Goal: Task Accomplishment & Management: Complete application form

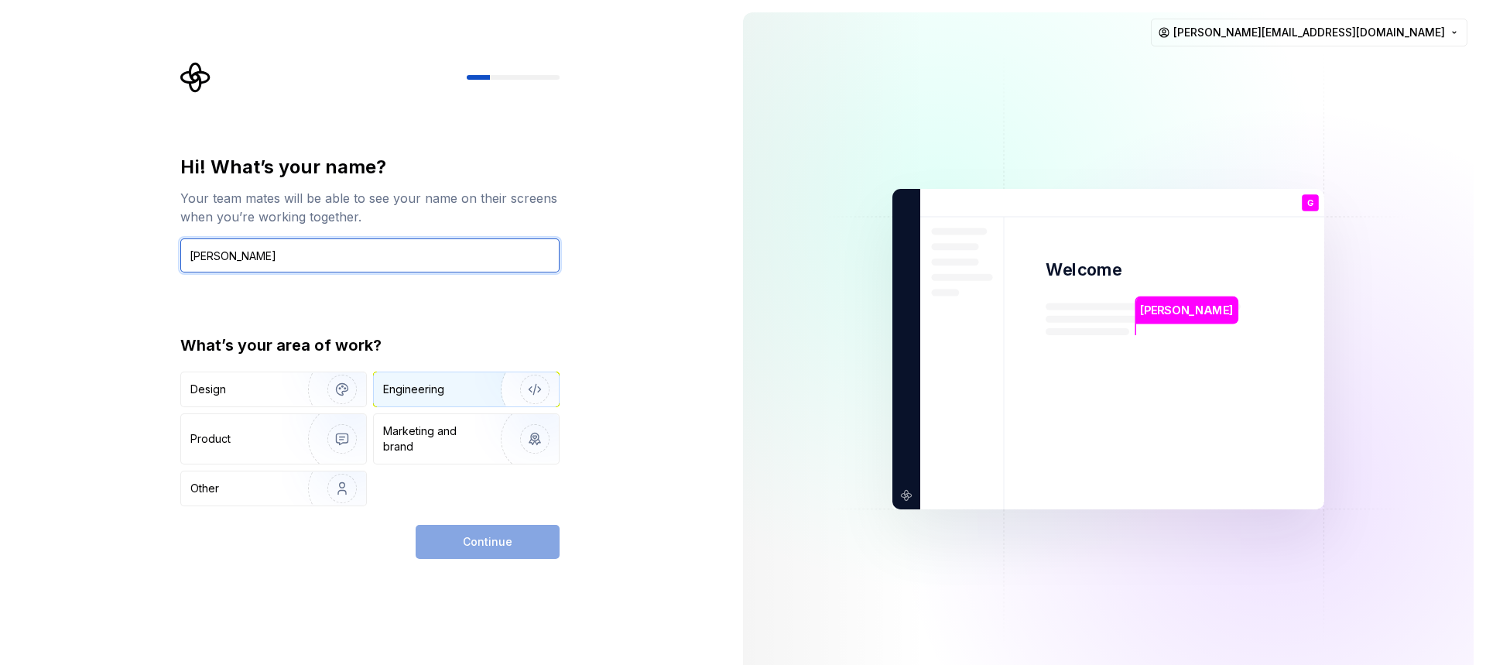
type input "Gustavo"
click at [487, 387] on img "button" at bounding box center [524, 389] width 99 height 104
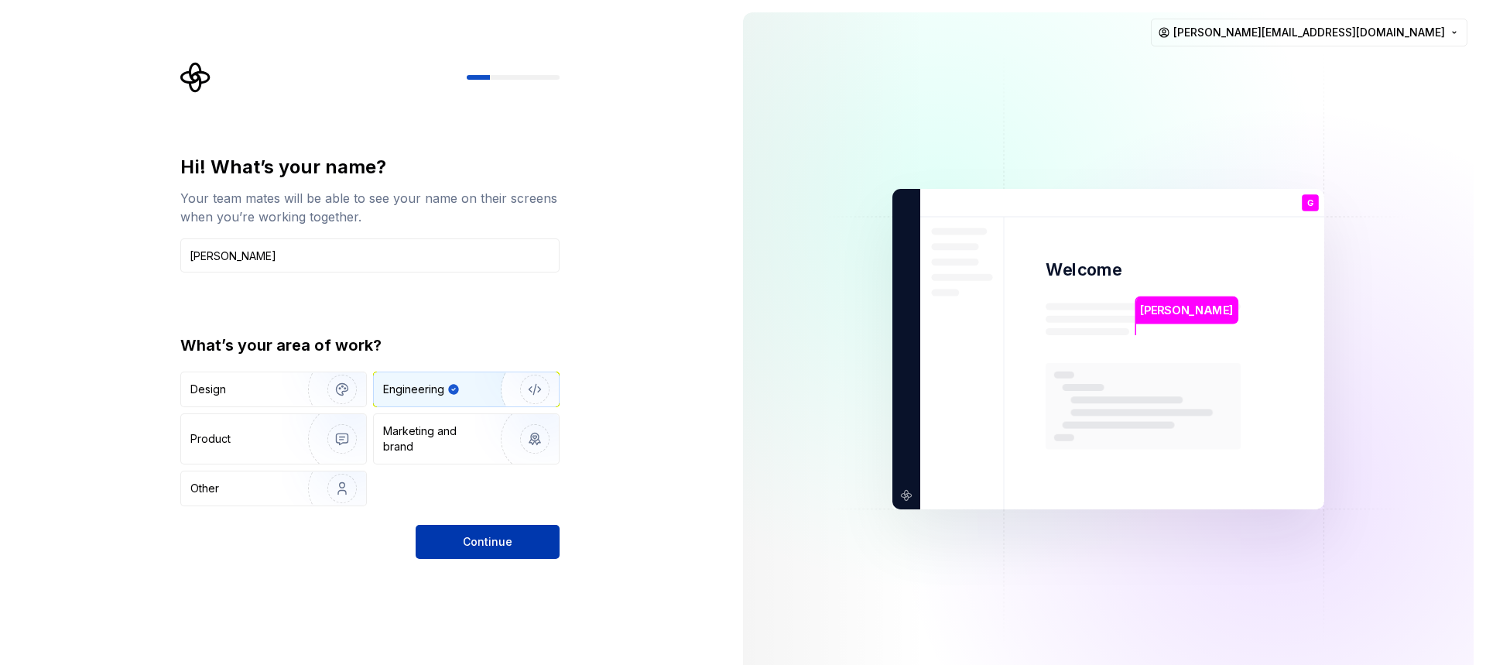
click at [490, 540] on span "Continue" at bounding box center [488, 541] width 50 height 15
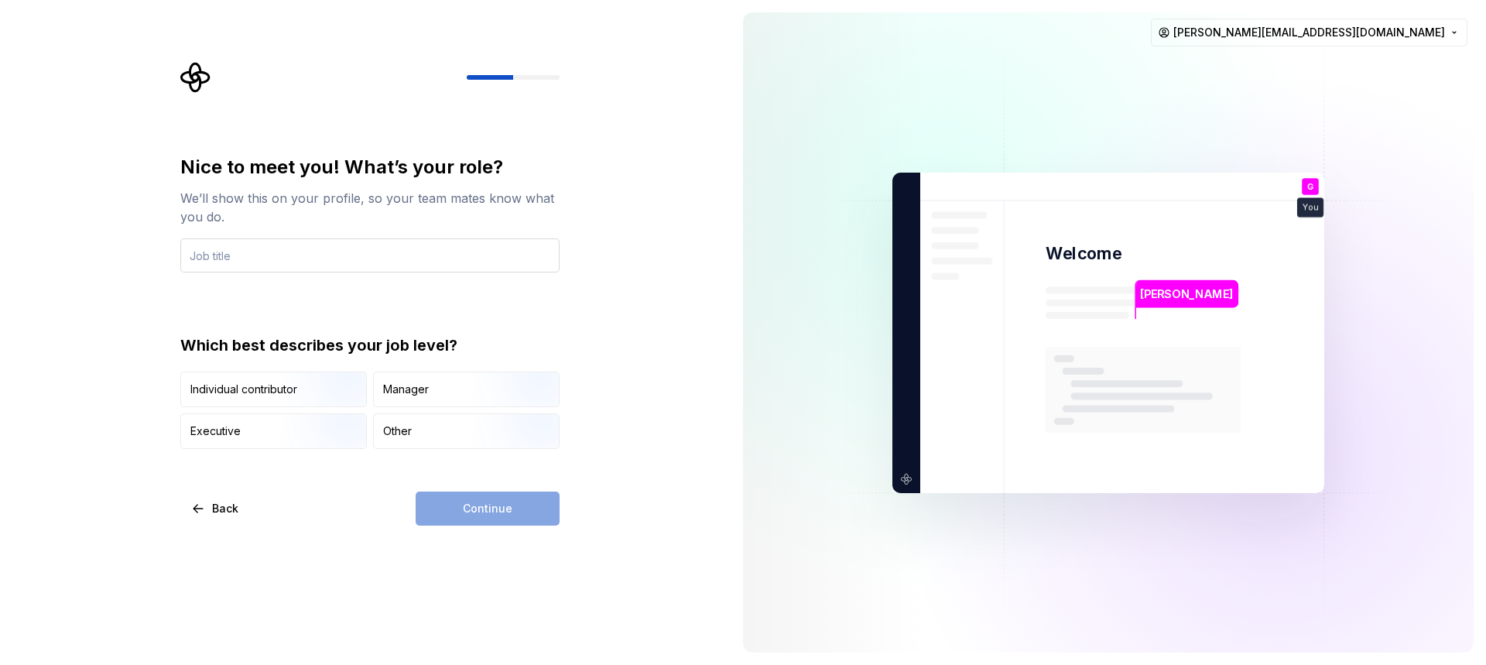
click at [303, 254] on input "text" at bounding box center [369, 255] width 379 height 34
type input "D"
type input "Developer"
click at [275, 386] on div "Individual contributor" at bounding box center [243, 389] width 107 height 15
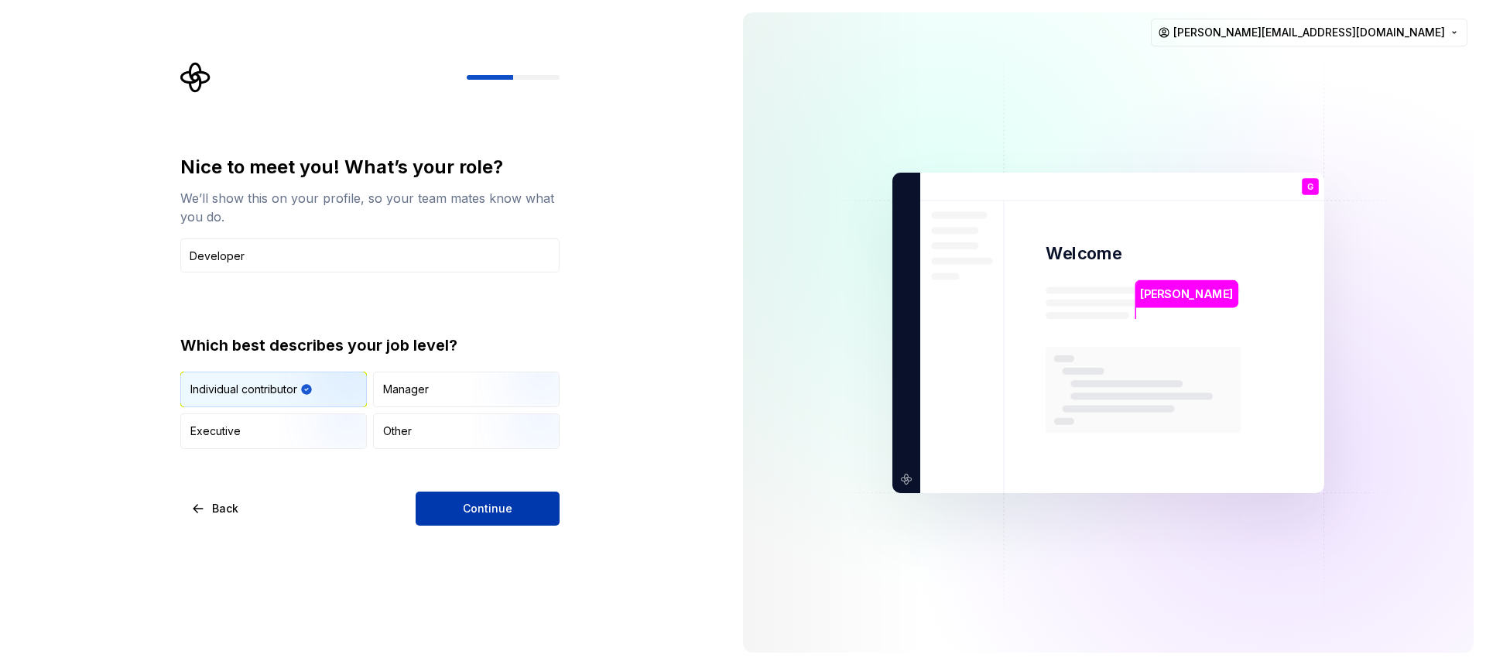
click at [468, 503] on span "Continue" at bounding box center [488, 508] width 50 height 15
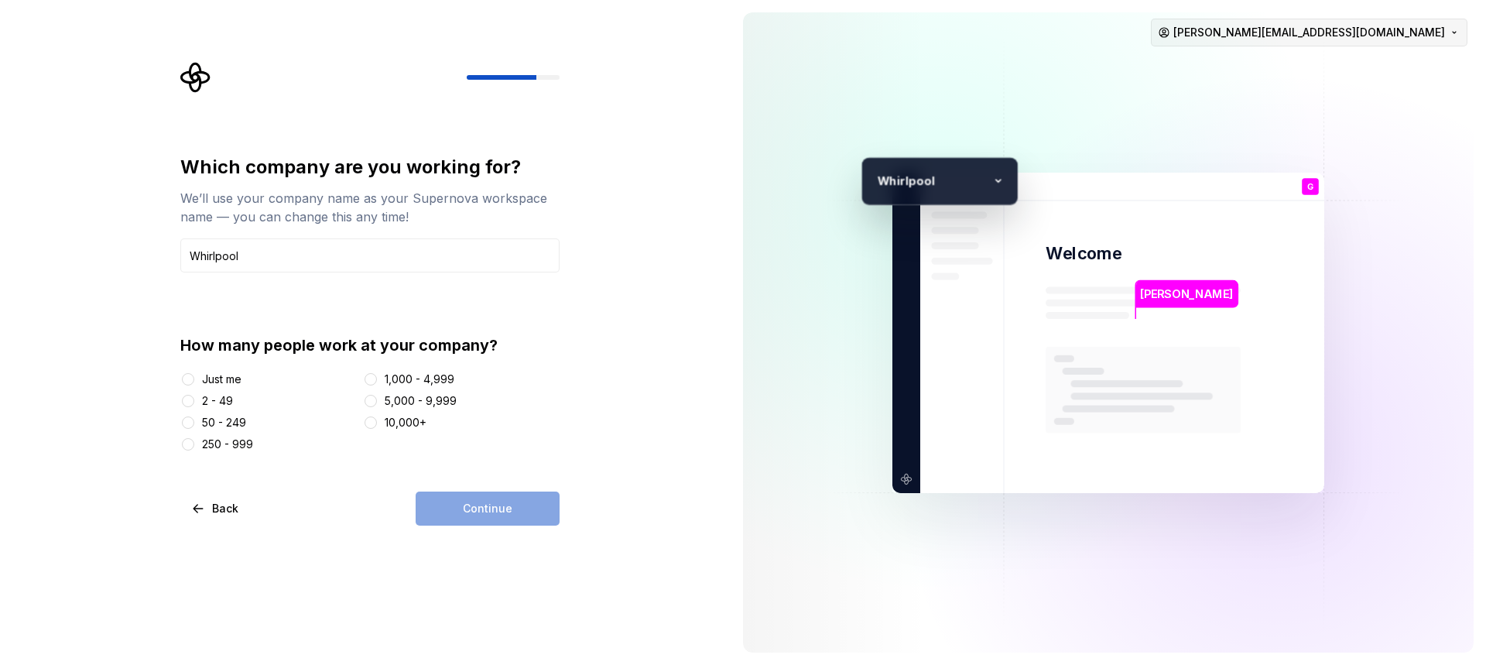
type input "Whirlpool"
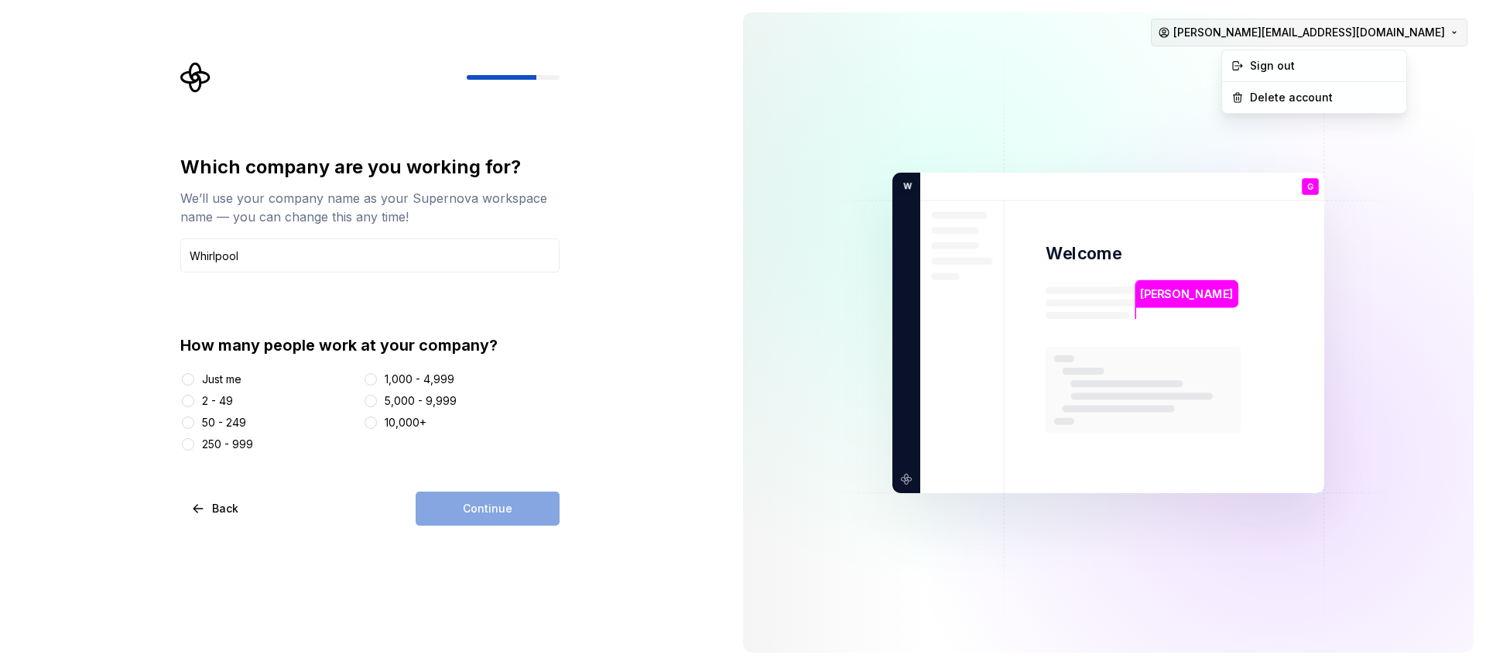
click at [1281, 33] on html "Which company are you working for? We’ll use your company name as your Supernov…" at bounding box center [743, 332] width 1486 height 665
click at [375, 403] on html "Which company are you working for? We’ll use your company name as your Supernov…" at bounding box center [743, 332] width 1486 height 665
click at [373, 402] on button "5,000 - 9,999" at bounding box center [371, 401] width 12 height 12
click at [1269, 34] on html "Which company are you working for? We’ll use your company name as your Supernov…" at bounding box center [743, 332] width 1486 height 665
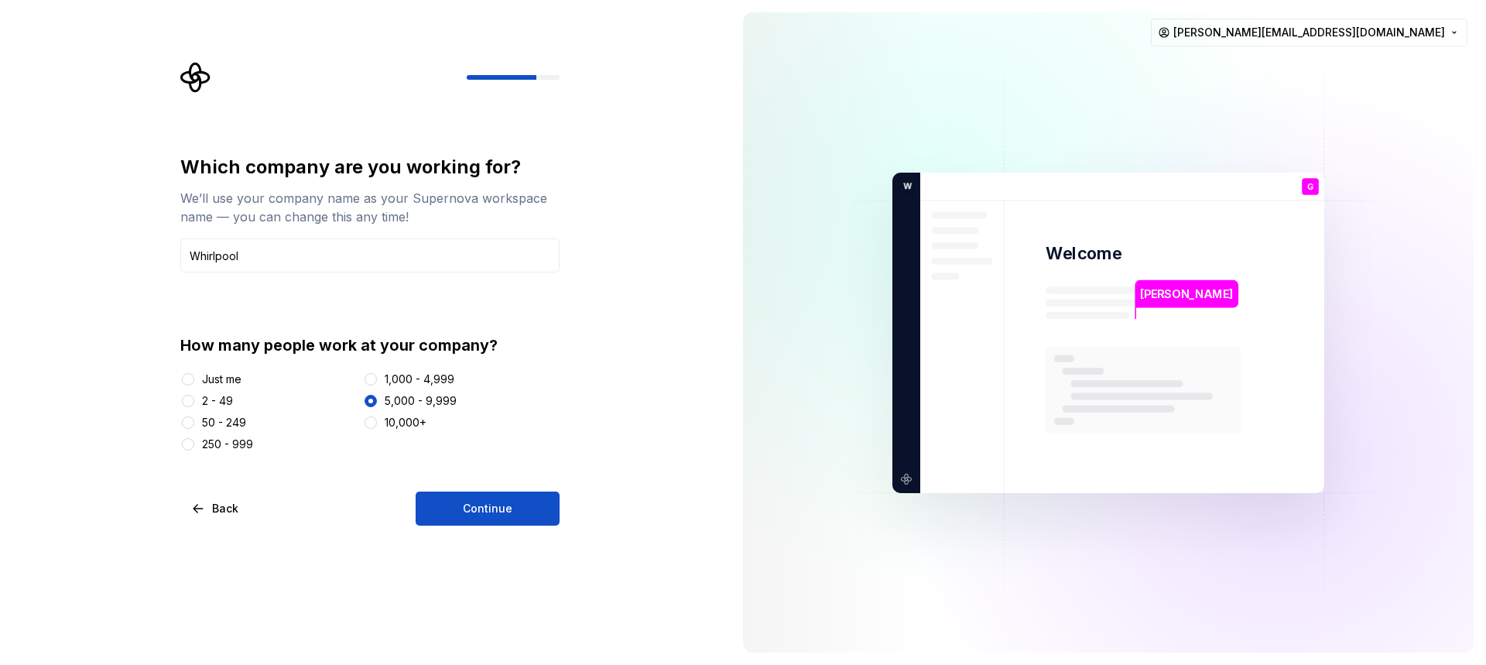
click at [196, 77] on html "Which company are you working for? We’ll use your company name as your Supernov…" at bounding box center [743, 332] width 1486 height 665
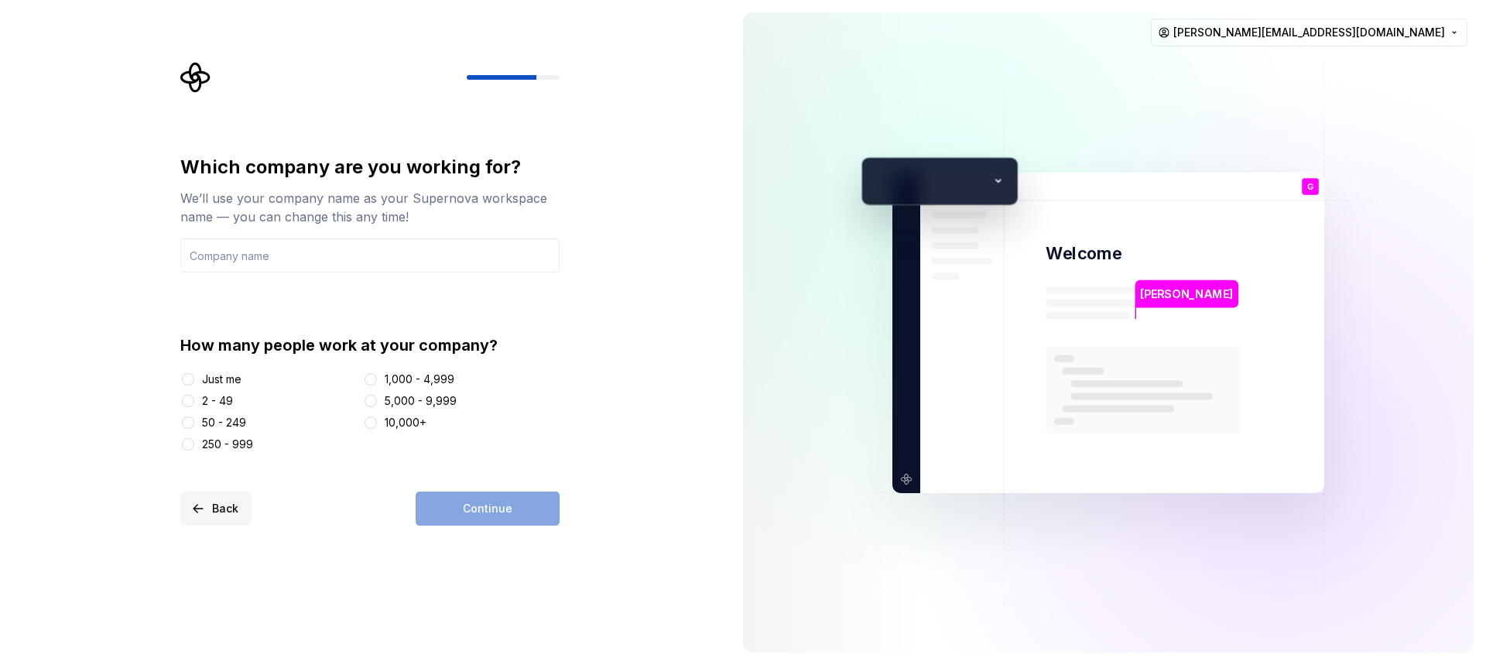
click at [238, 500] on button "Back" at bounding box center [215, 509] width 71 height 34
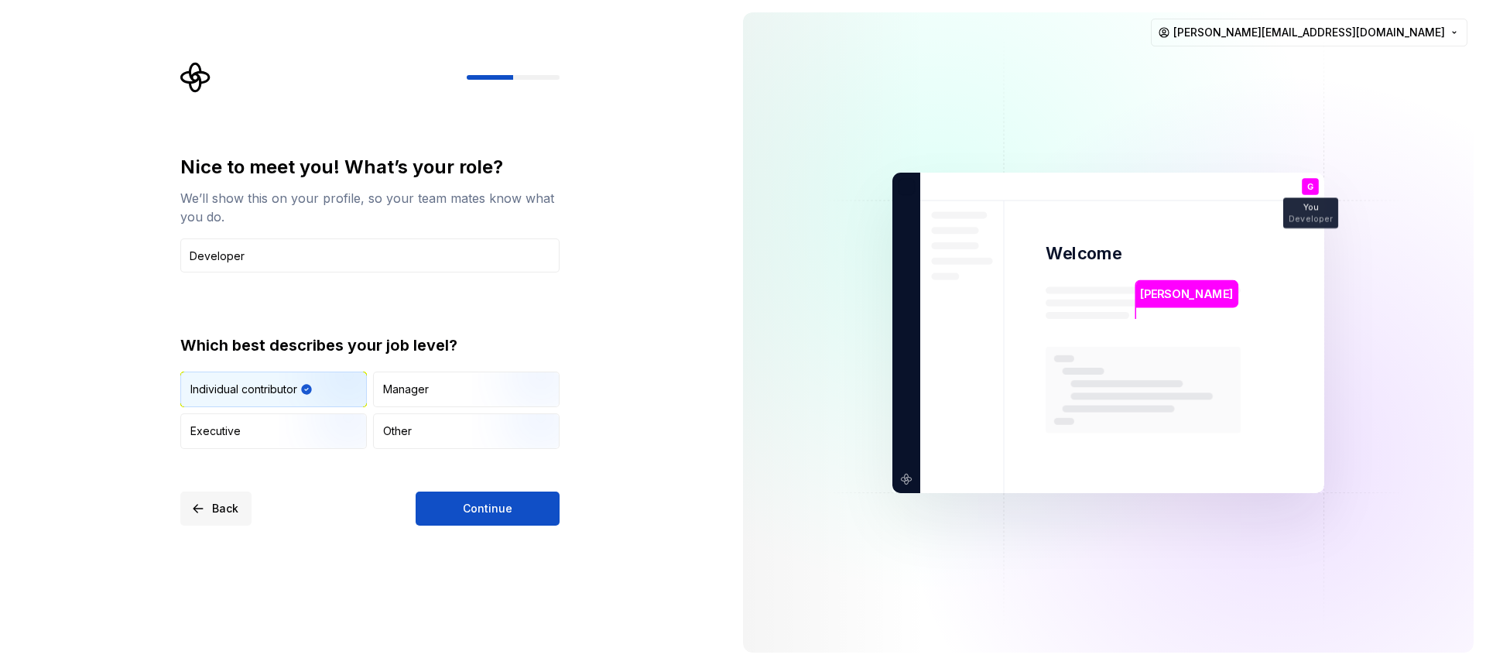
click at [224, 503] on span "Back" at bounding box center [225, 508] width 26 height 15
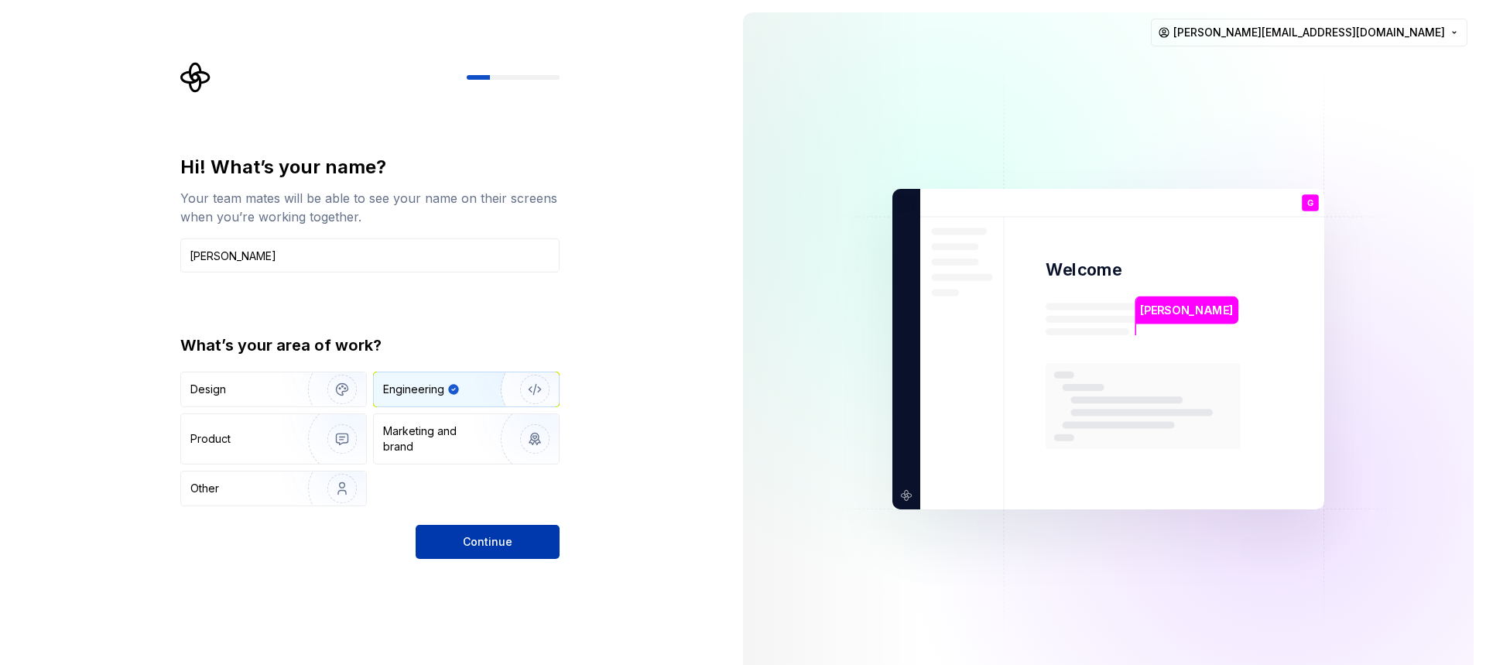
click at [465, 537] on span "Continue" at bounding box center [488, 541] width 50 height 15
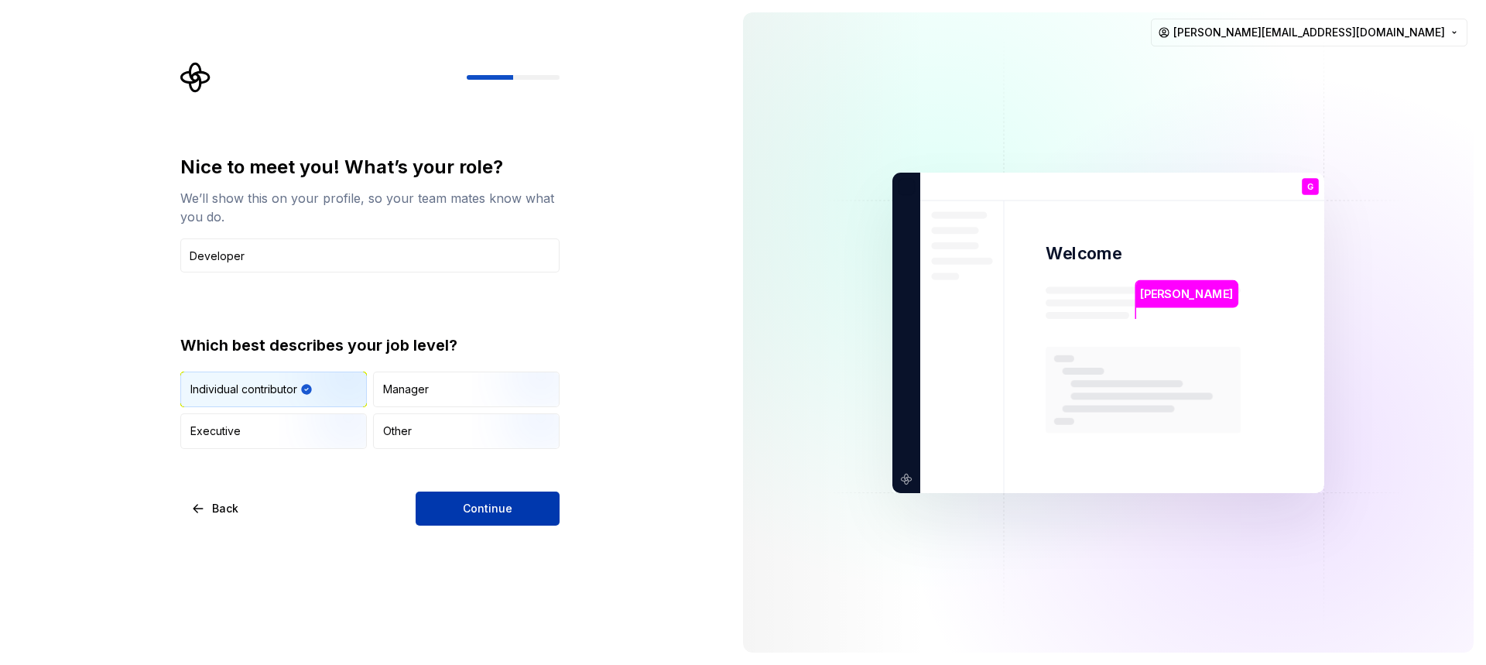
click at [468, 505] on span "Continue" at bounding box center [488, 508] width 50 height 15
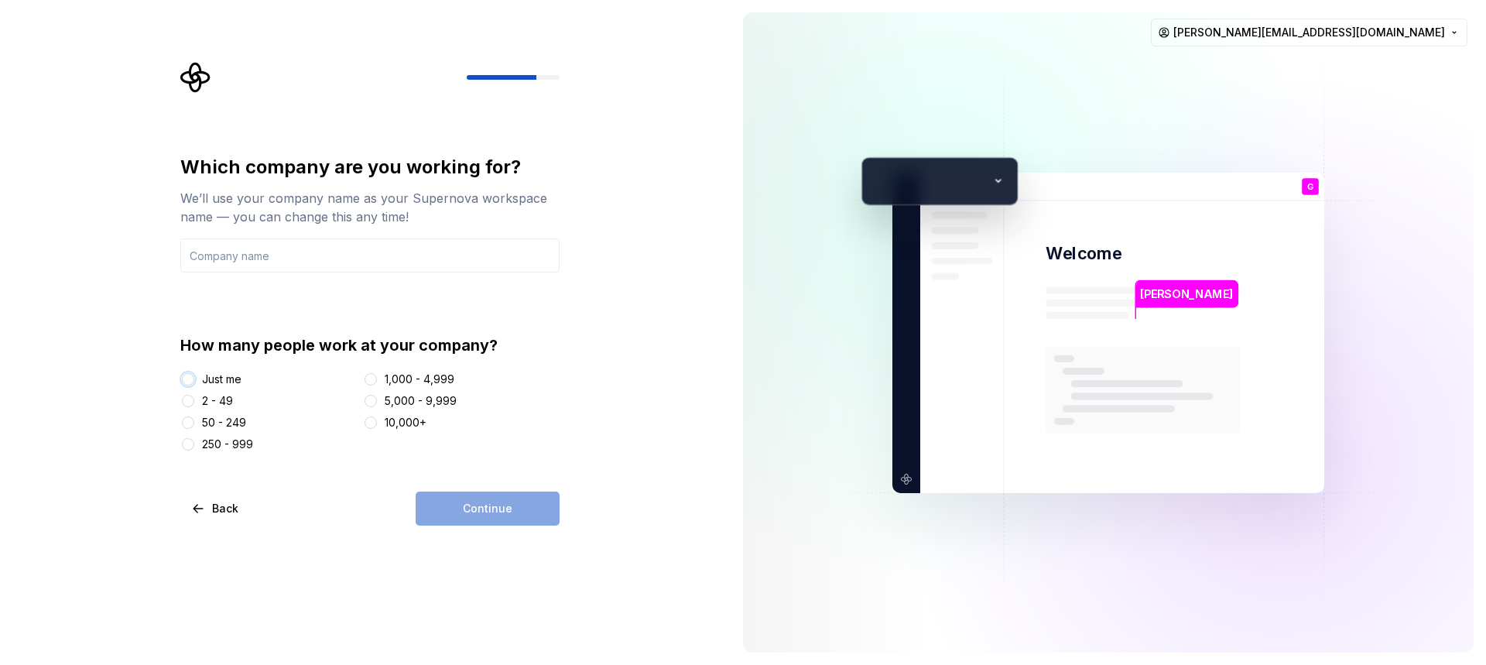
click at [187, 380] on button "Just me" at bounding box center [188, 379] width 12 height 12
click at [293, 253] on input "text" at bounding box center [369, 255] width 379 height 34
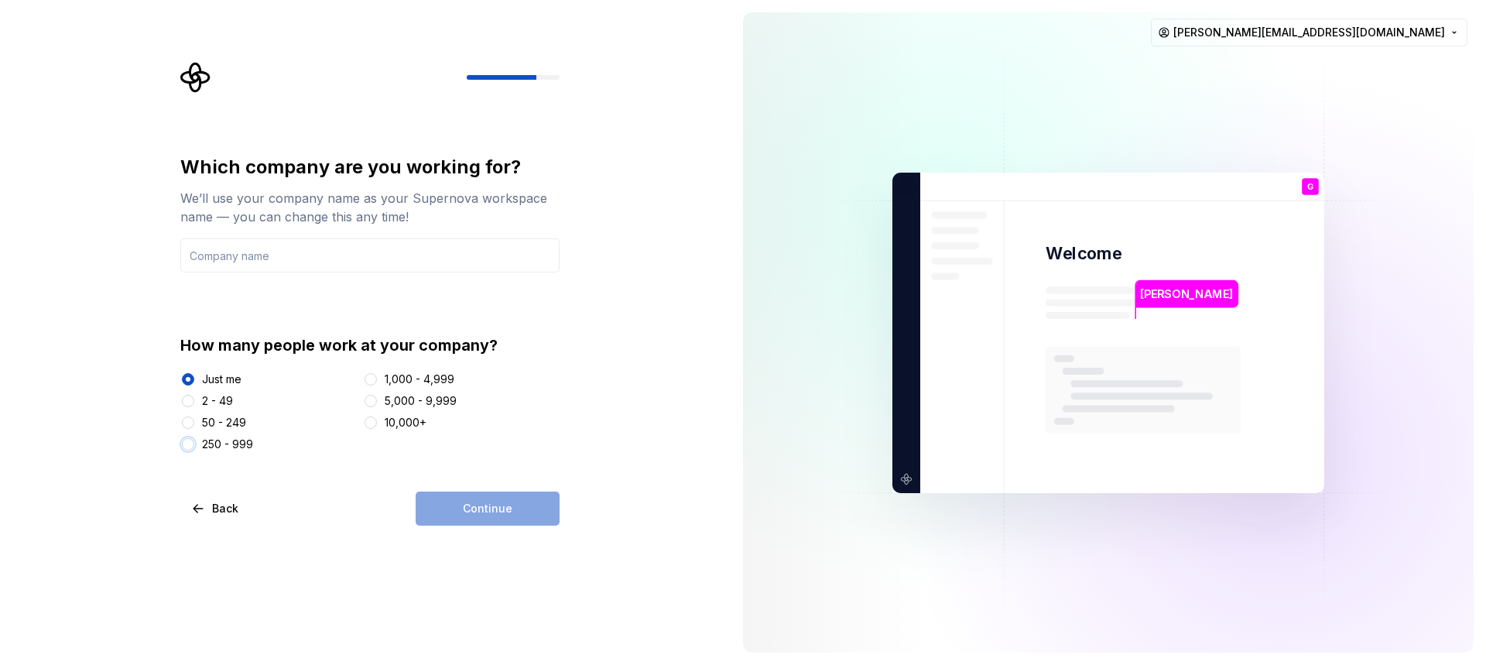
click at [187, 445] on button "250 - 999" at bounding box center [188, 444] width 12 height 12
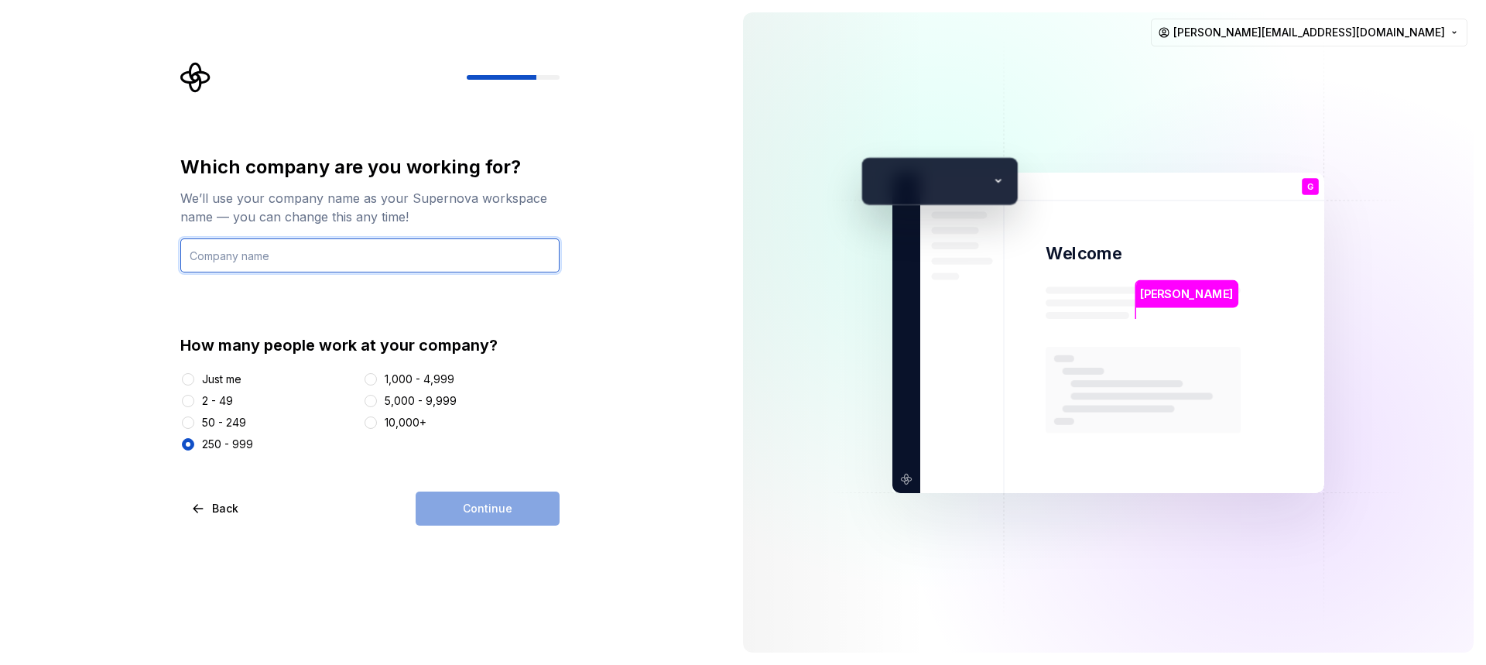
click at [254, 266] on input "text" at bounding box center [369, 255] width 379 height 34
type input "Whirlpool"
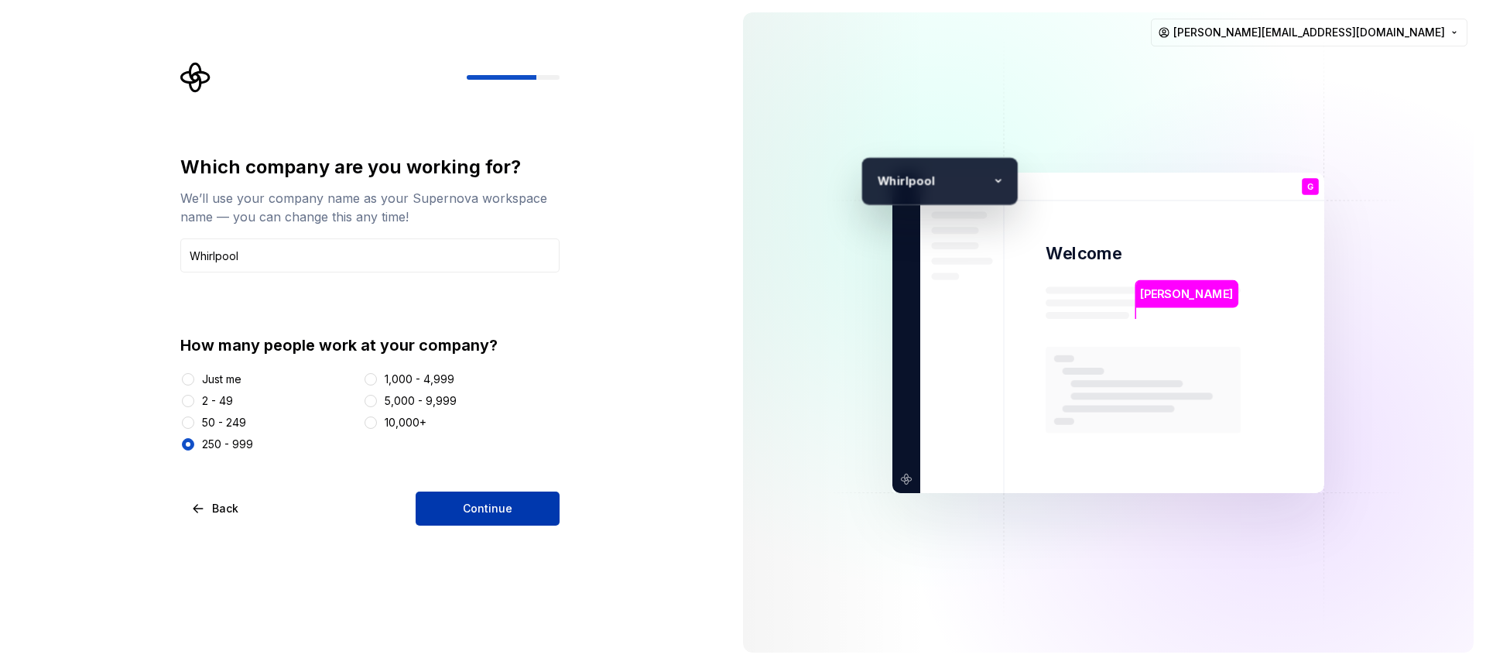
click at [450, 509] on button "Continue" at bounding box center [488, 509] width 144 height 34
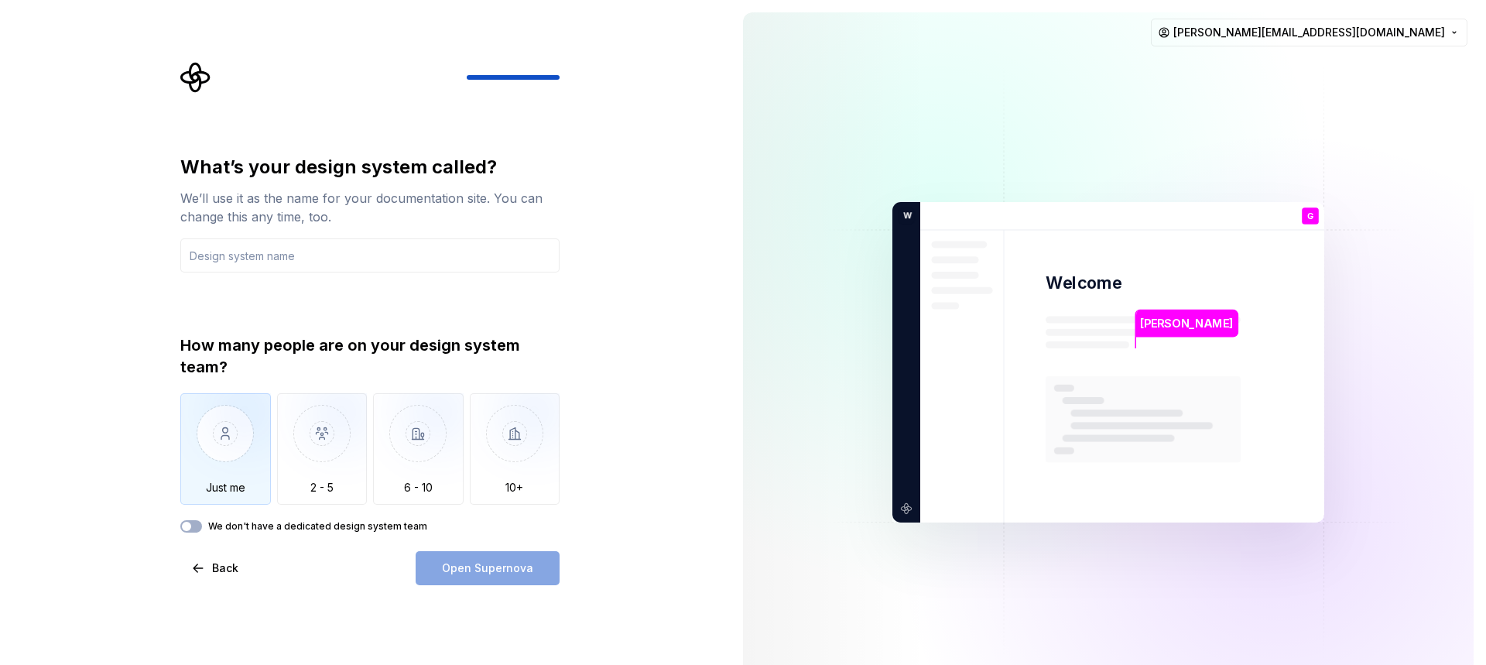
click at [252, 438] on img "button" at bounding box center [225, 445] width 91 height 104
click at [194, 532] on button "We don't have a dedicated design system team" at bounding box center [191, 526] width 22 height 12
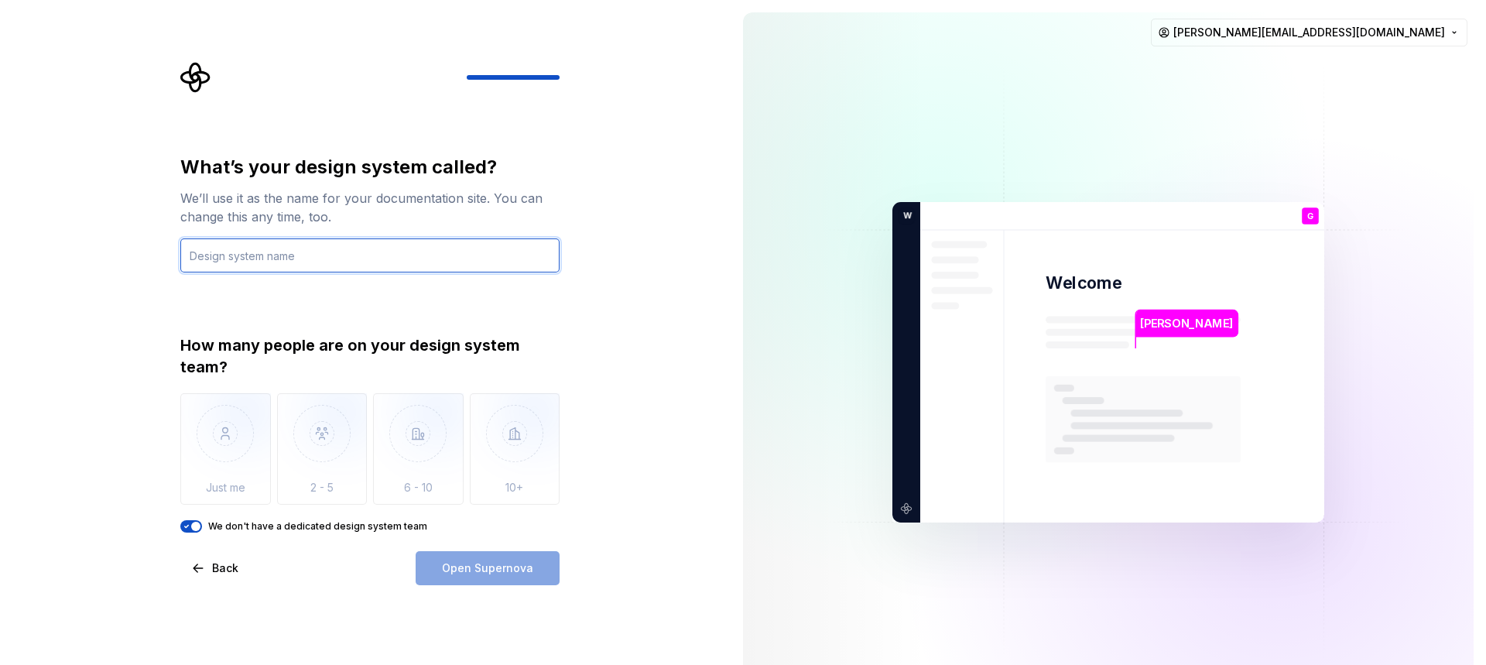
click at [307, 255] on input "text" at bounding box center [369, 255] width 379 height 34
click at [340, 258] on input "text" at bounding box center [369, 255] width 379 height 34
type input "Project"
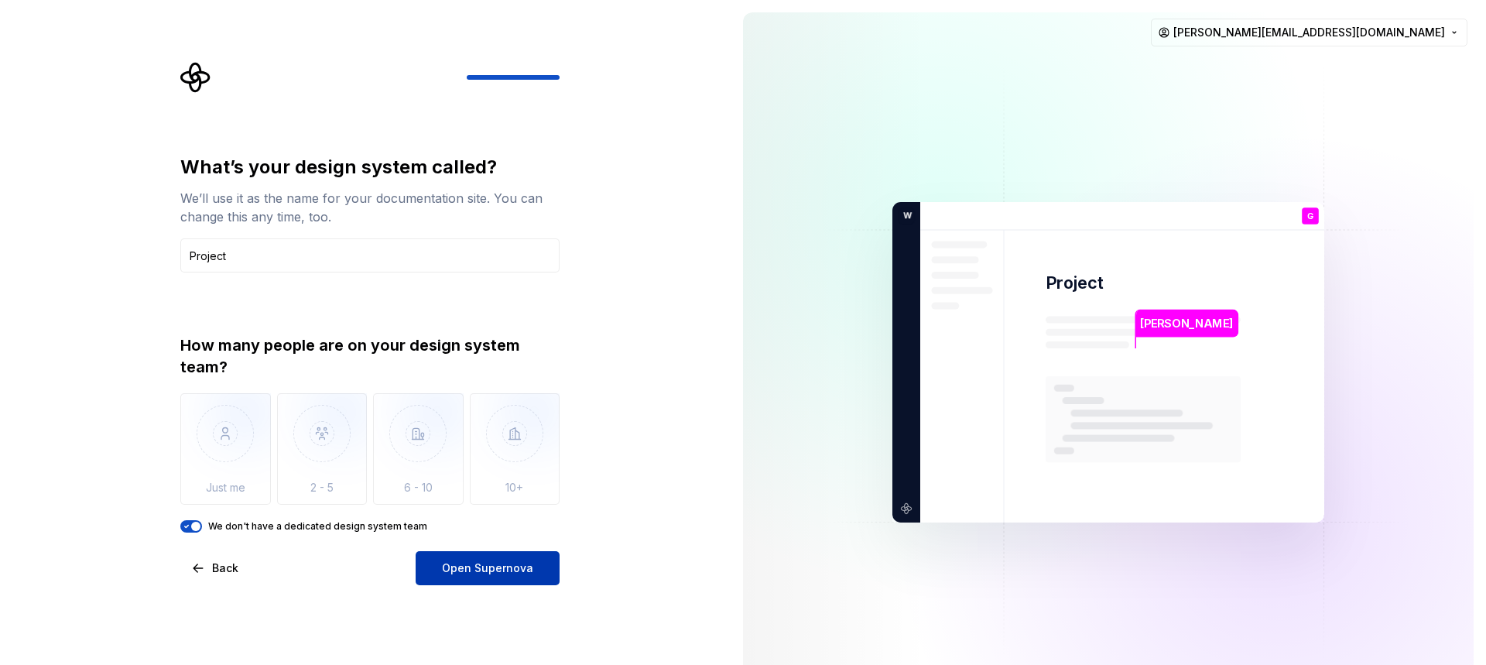
click at [476, 573] on span "Open Supernova" at bounding box center [487, 567] width 91 height 15
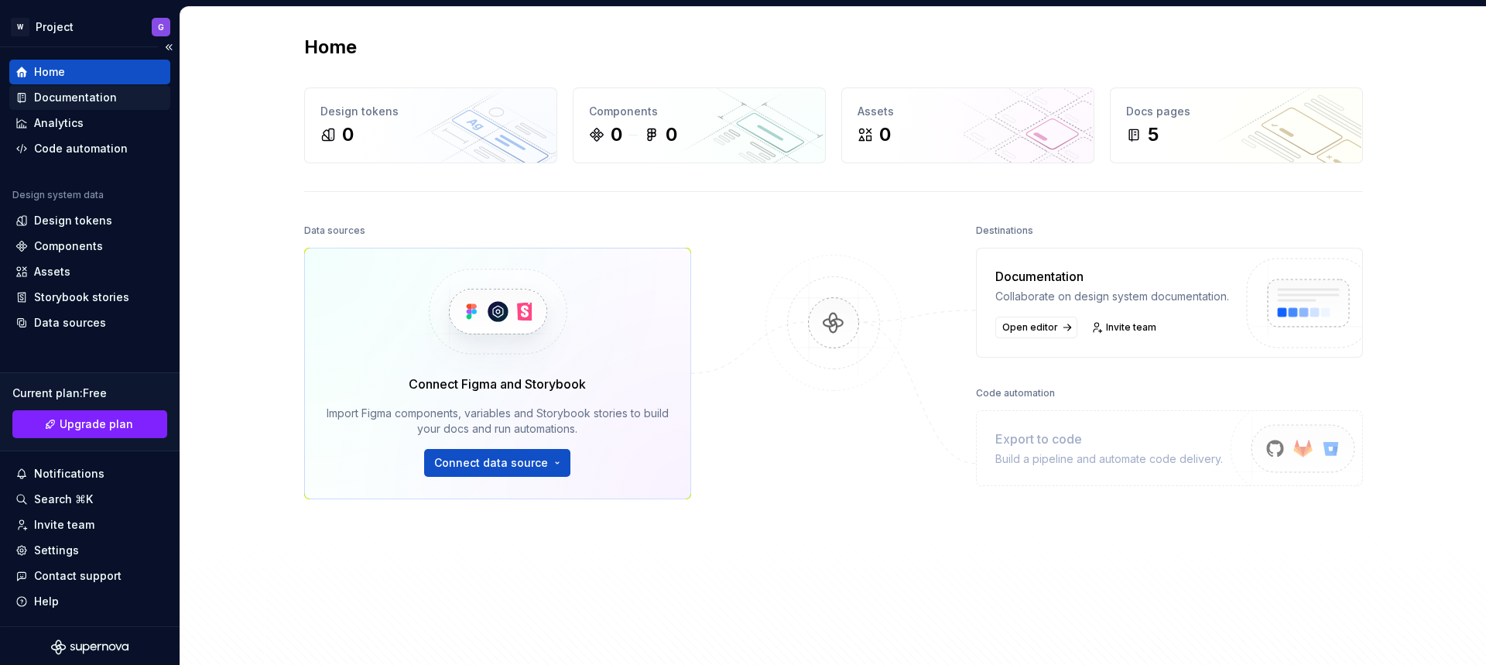
click at [73, 97] on div "Documentation" at bounding box center [75, 97] width 83 height 15
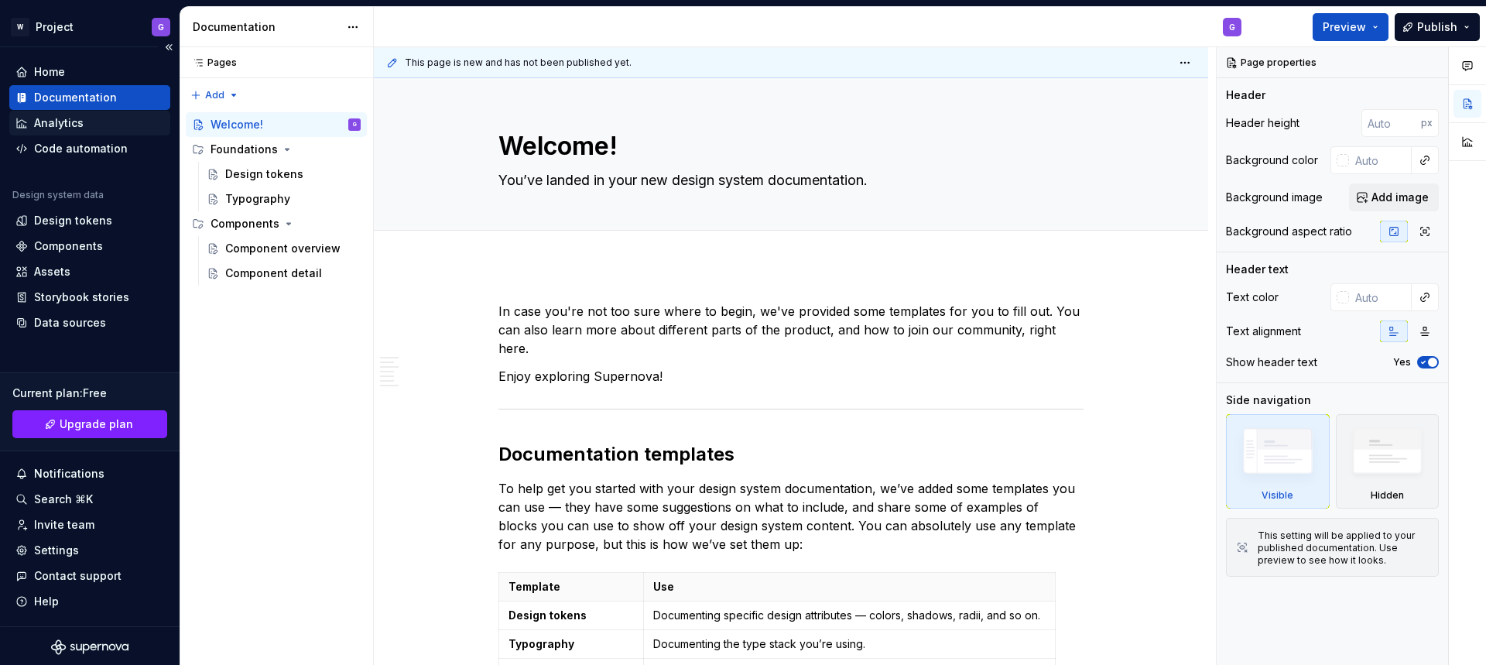
type textarea "*"
click at [83, 151] on div "Code automation" at bounding box center [81, 148] width 94 height 15
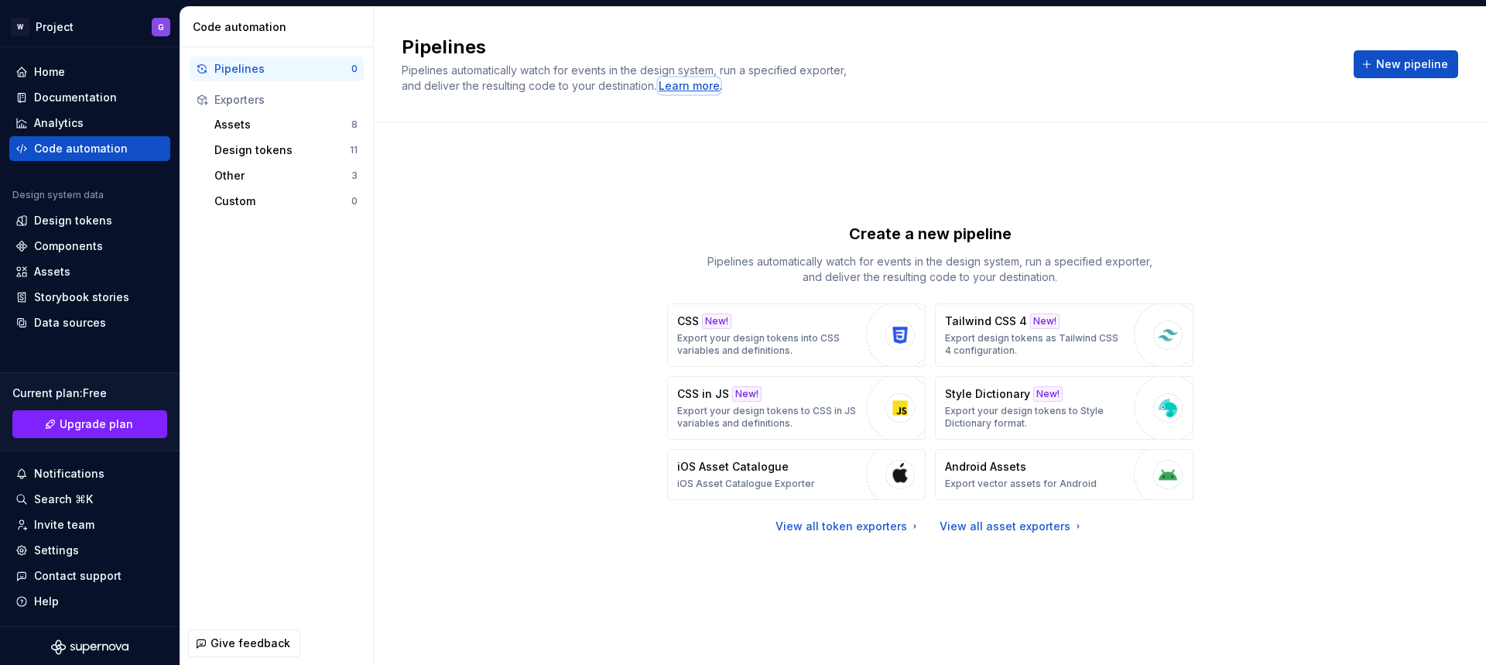
click at [670, 89] on div "Learn more" at bounding box center [689, 85] width 61 height 15
click at [67, 226] on div "Design tokens" at bounding box center [73, 220] width 78 height 15
